Goal: Task Accomplishment & Management: Use online tool/utility

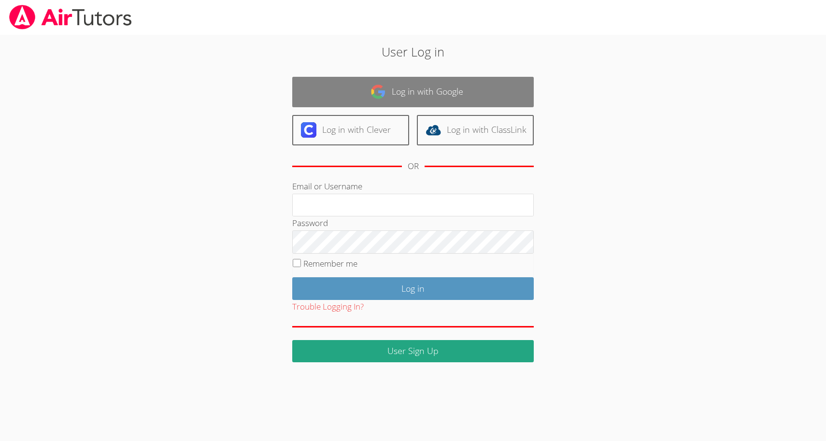
click at [374, 99] on link "Log in with Google" at bounding box center [412, 92] width 241 height 30
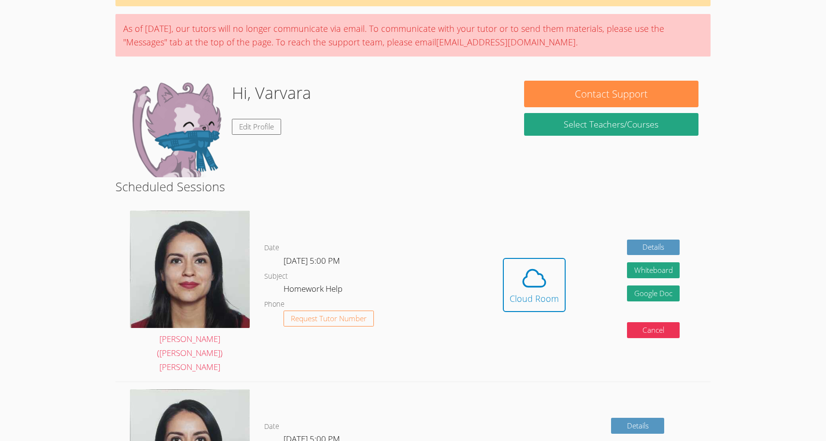
scroll to position [69, 0]
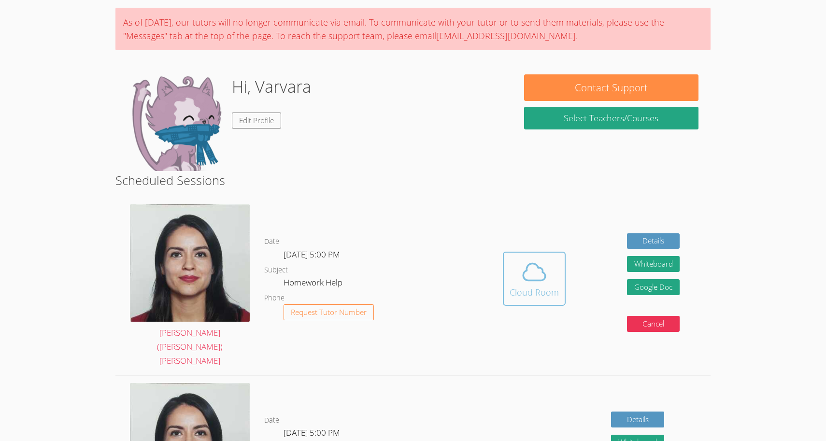
click at [526, 258] on icon at bounding box center [534, 271] width 27 height 27
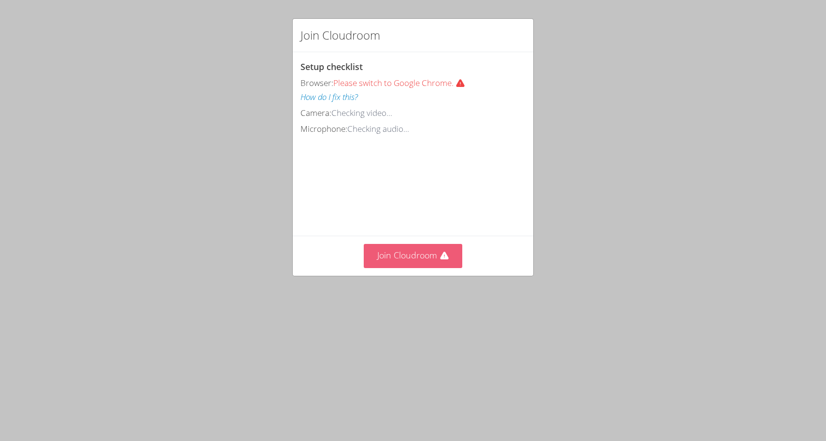
click at [408, 252] on button "Join Cloudroom" at bounding box center [413, 256] width 99 height 24
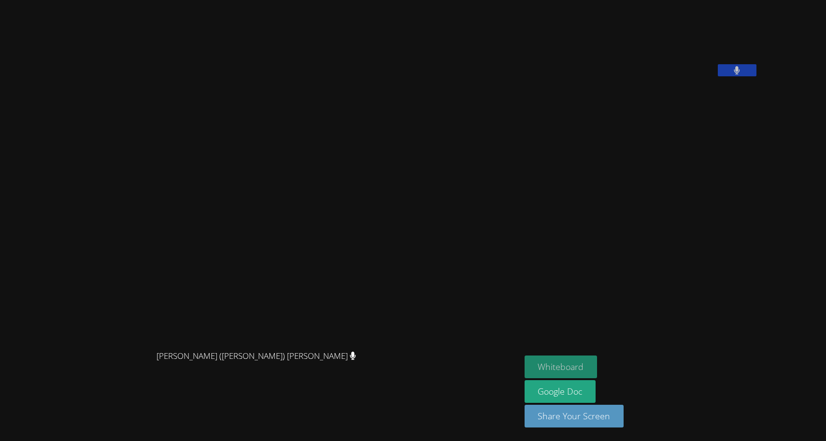
click at [524, 362] on button "Whiteboard" at bounding box center [560, 366] width 73 height 23
